Goal: Task Accomplishment & Management: Manage account settings

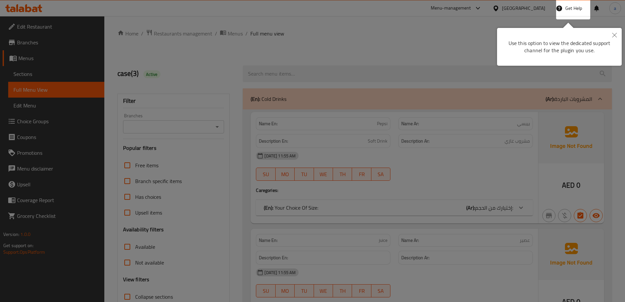
click at [613, 35] on icon "Close" at bounding box center [614, 35] width 5 height 5
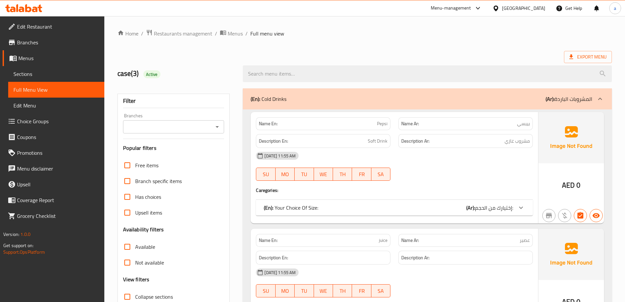
click at [505, 9] on div "United Arab Emirates" at bounding box center [523, 8] width 43 height 7
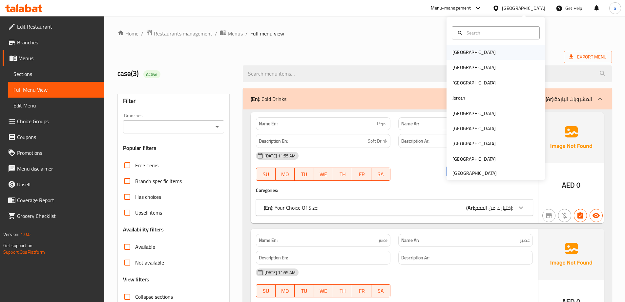
click at [470, 51] on div "[GEOGRAPHIC_DATA]" at bounding box center [496, 52] width 98 height 15
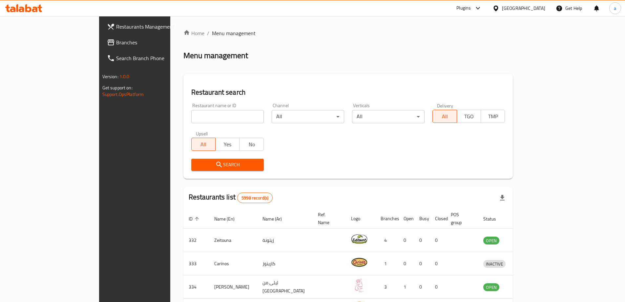
click at [116, 41] on span "Branches" at bounding box center [157, 42] width 82 height 8
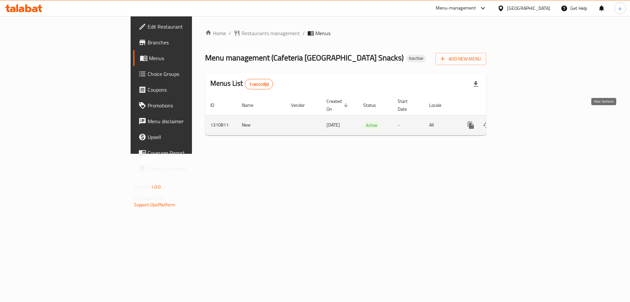
click at [521, 122] on icon "enhanced table" at bounding box center [518, 125] width 6 height 6
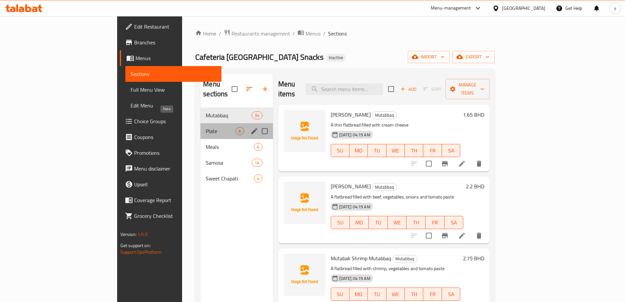
click at [206, 127] on span "Plate" at bounding box center [221, 131] width 30 height 8
